Goal: Information Seeking & Learning: Check status

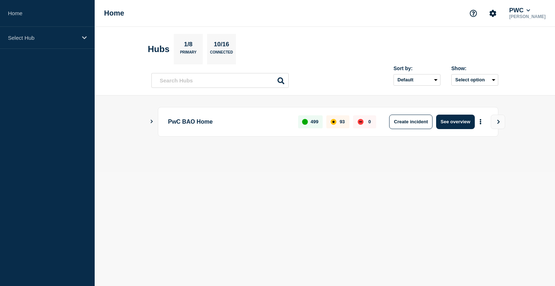
click at [152, 122] on icon "Show Connected Hubs" at bounding box center [151, 122] width 5 height 4
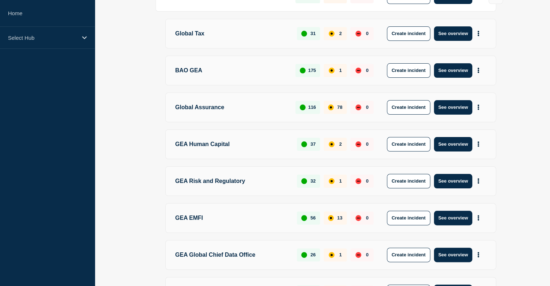
scroll to position [145, 0]
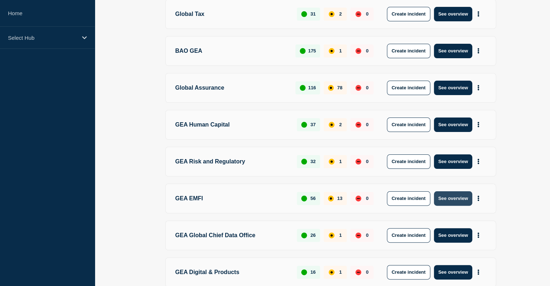
click at [452, 195] on button "See overview" at bounding box center [453, 198] width 38 height 14
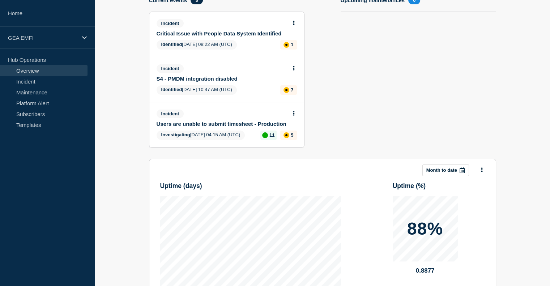
scroll to position [61, 0]
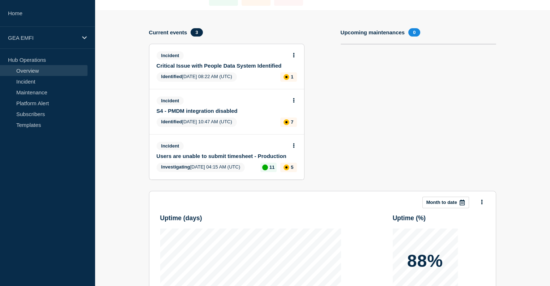
click at [205, 158] on link "Users are unable to submit timesheet - Production" at bounding box center [221, 156] width 130 height 6
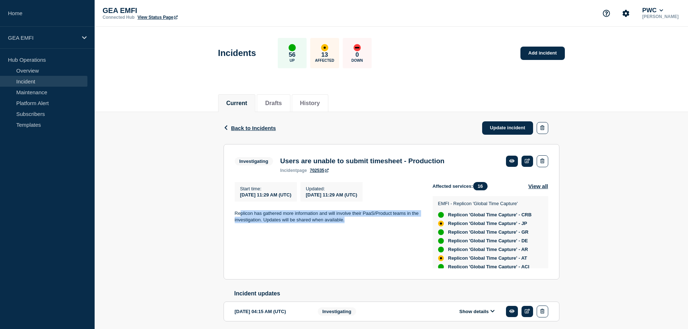
drag, startPoint x: 240, startPoint y: 218, endPoint x: 360, endPoint y: 235, distance: 121.9
click at [360, 235] on div "Start time : [DATE] 11:29 AM (UTC) Updated : [DATE] 11:29 AM (UTC) Replicon has…" at bounding box center [334, 225] width 198 height 86
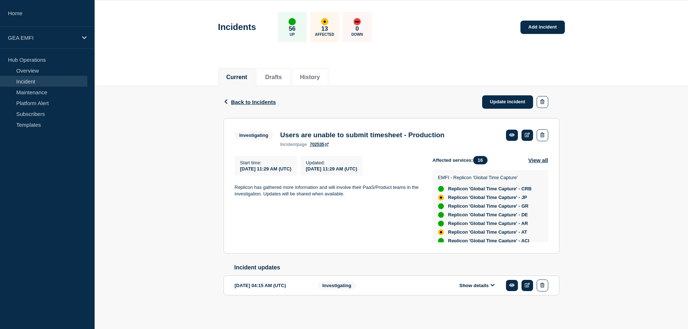
scroll to position [30, 0]
click at [488, 285] on div "Show details" at bounding box center [483, 286] width 132 height 12
click at [488, 285] on button "Show details" at bounding box center [477, 286] width 40 height 6
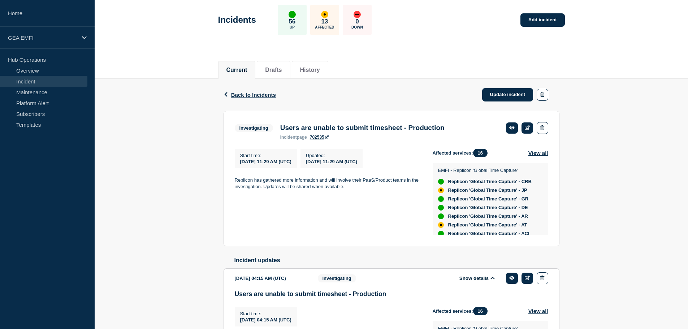
scroll to position [36, 0]
